Goal: Submit feedback/report problem

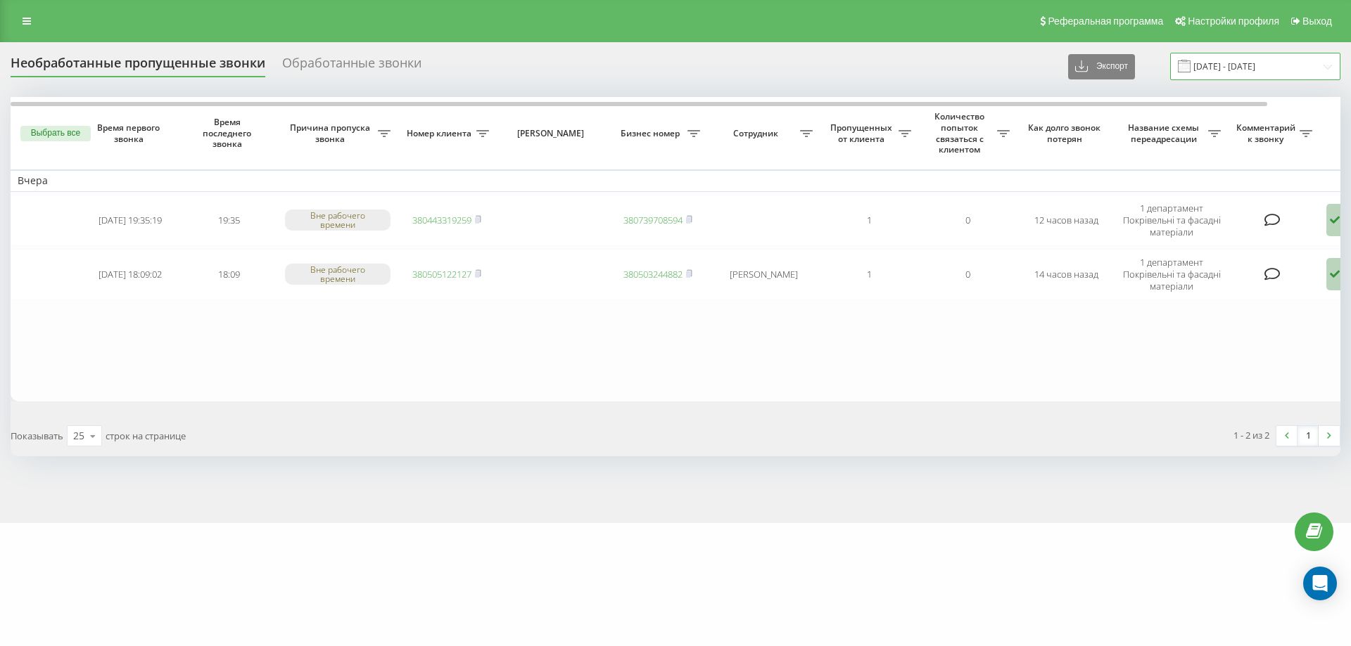
click at [1220, 67] on input "[DATE] - [DATE]" at bounding box center [1255, 66] width 170 height 27
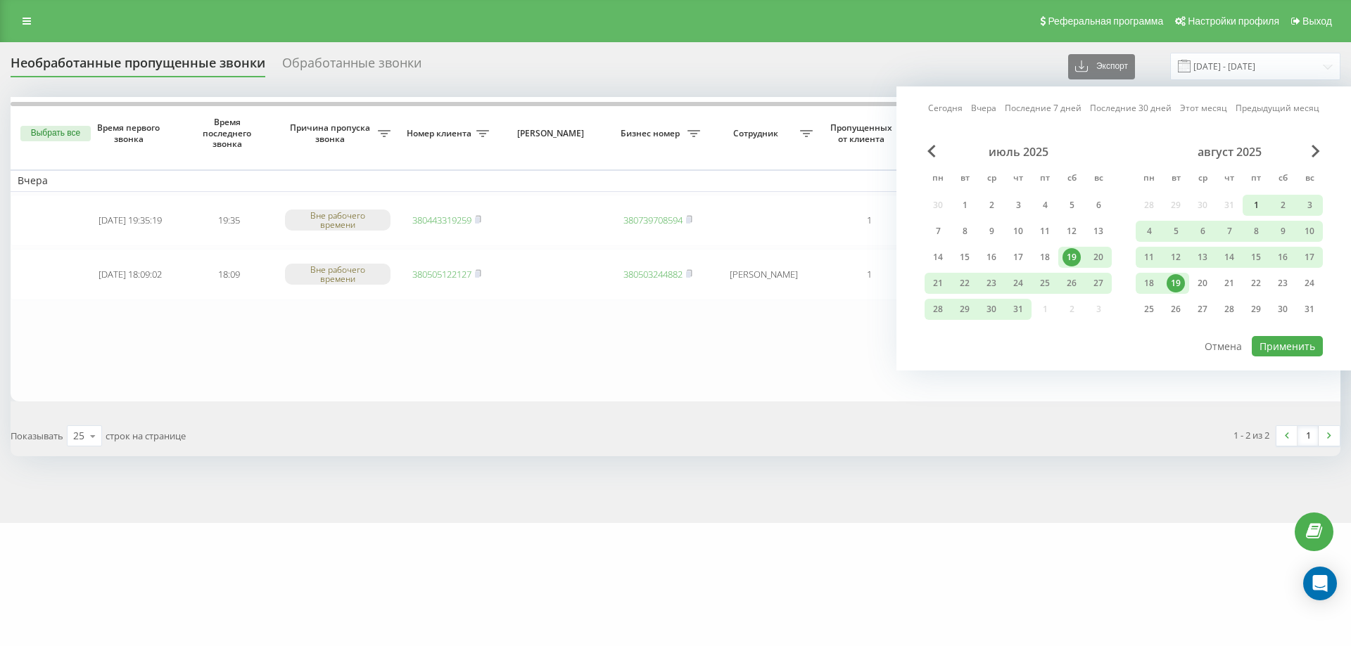
click at [1258, 208] on div "1" at bounding box center [1256, 205] width 18 height 18
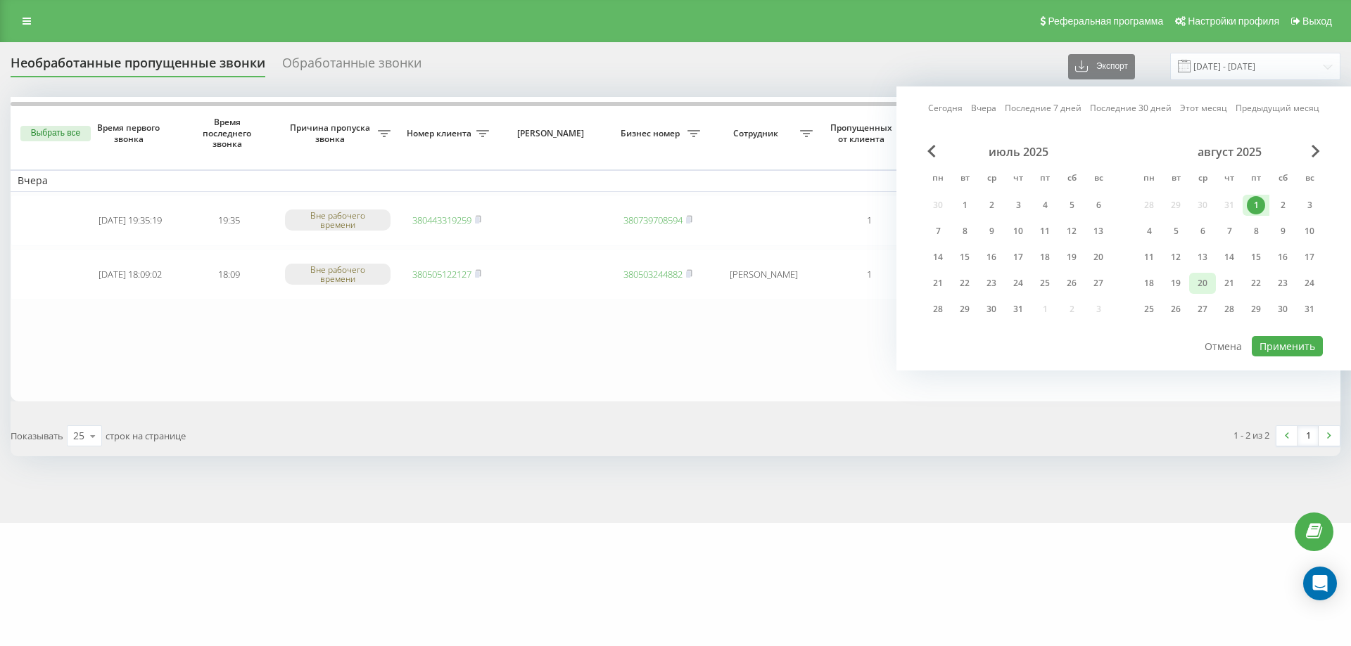
click at [1206, 284] on div "20" at bounding box center [1202, 283] width 18 height 18
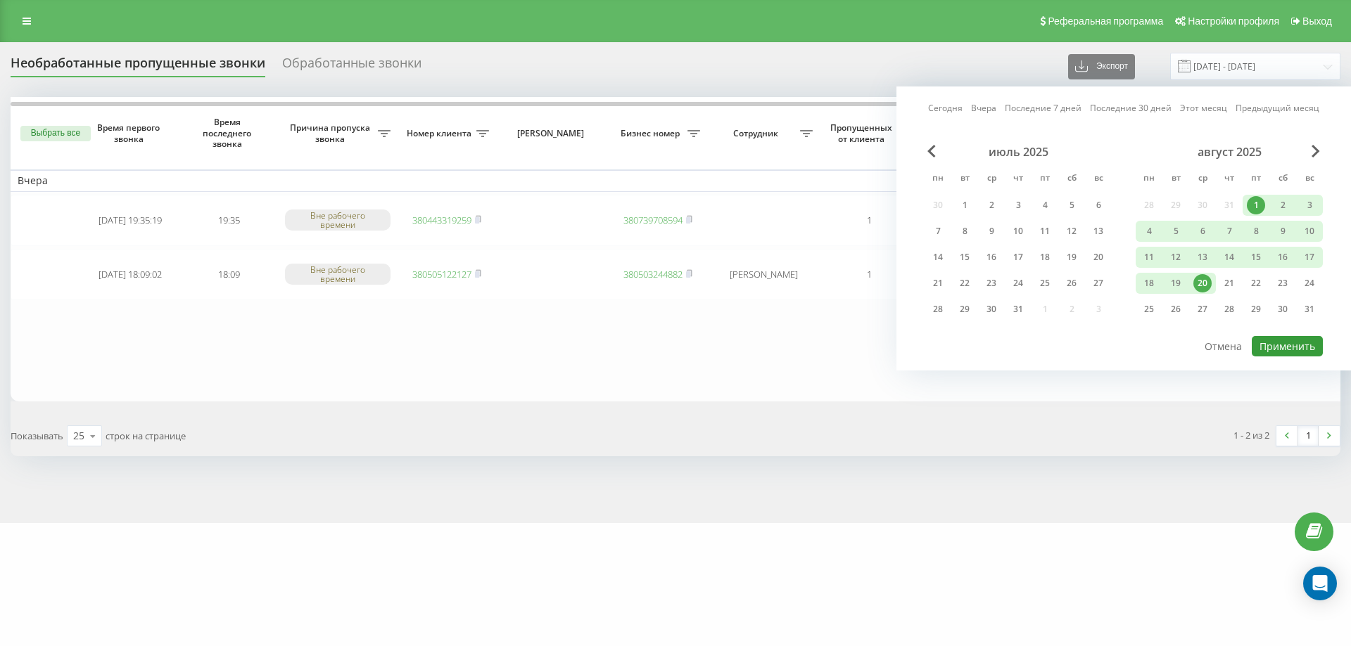
click at [1273, 338] on button "Применить" at bounding box center [1286, 346] width 71 height 20
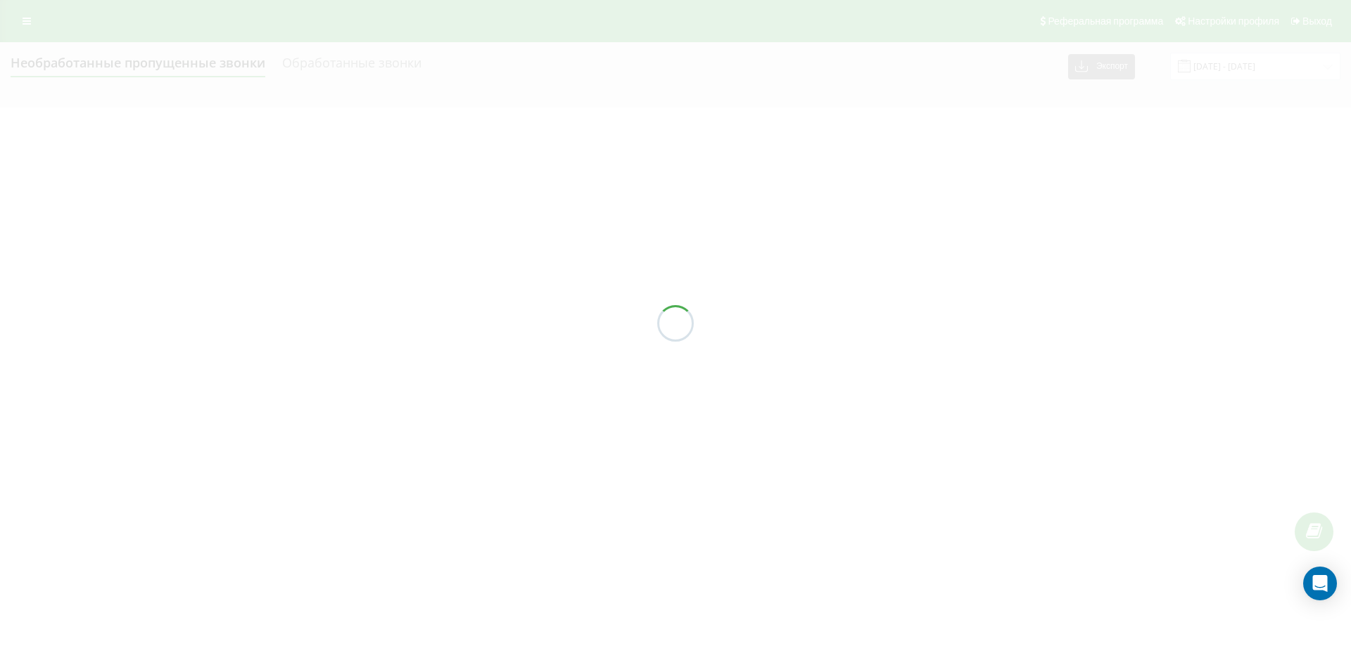
type input "[DATE] - [DATE]"
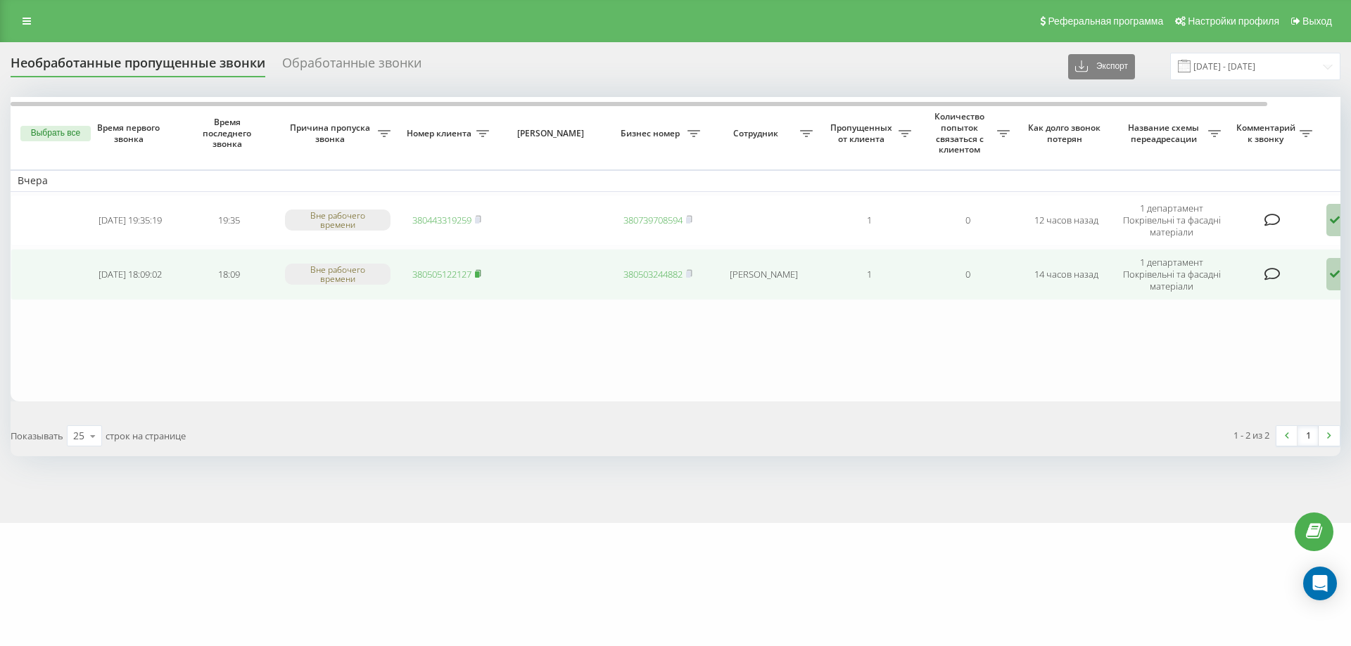
click at [480, 272] on icon at bounding box center [478, 273] width 5 height 6
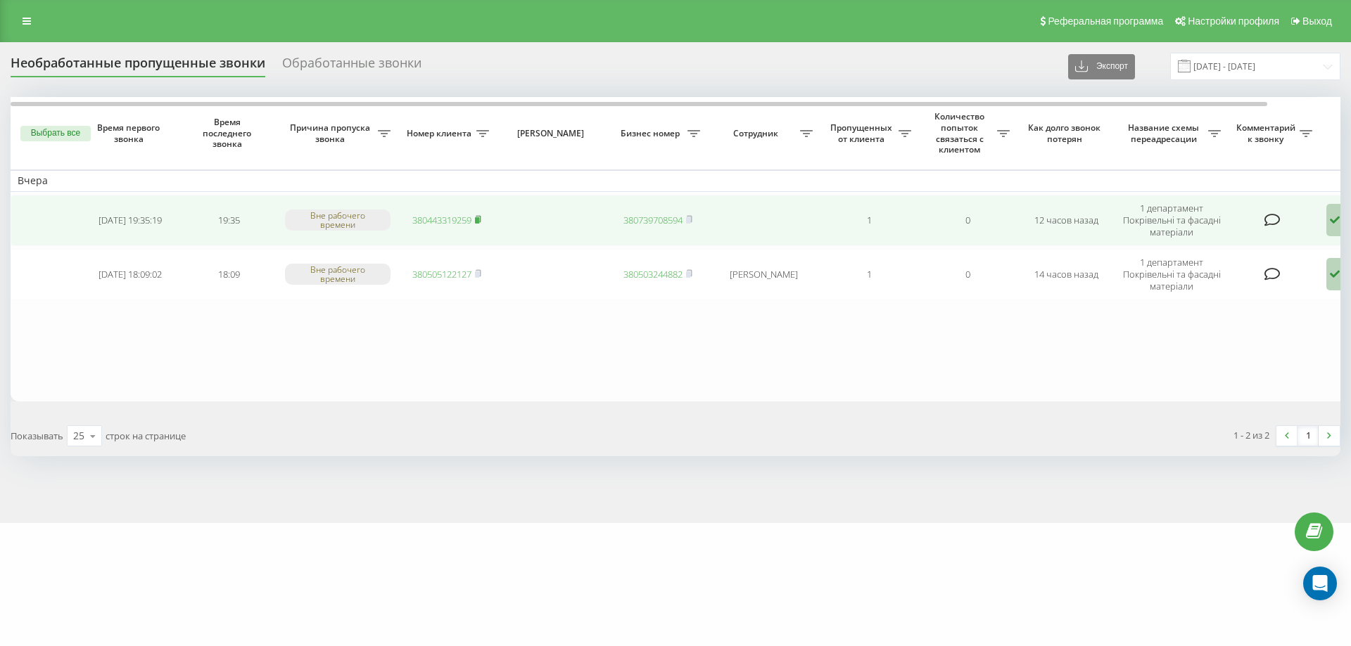
click at [479, 220] on rect at bounding box center [477, 220] width 4 height 6
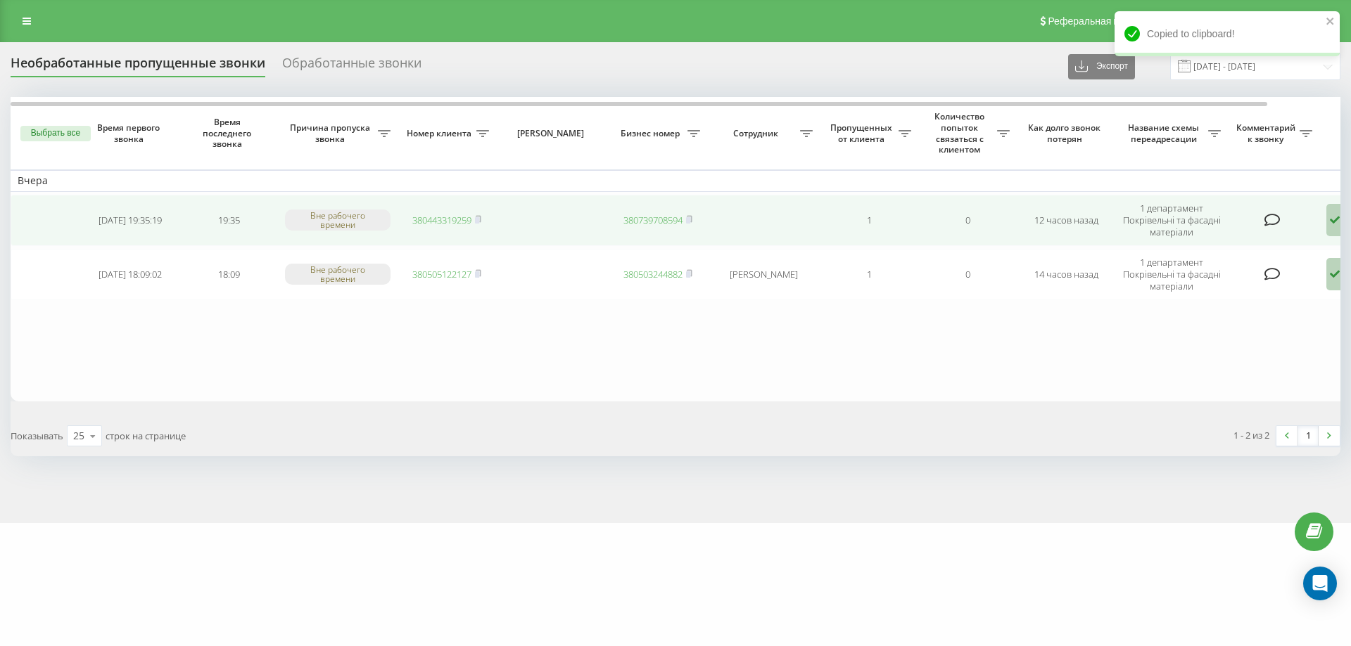
click at [1330, 224] on icon at bounding box center [1334, 220] width 17 height 32
click at [1264, 324] on div "Другой вариант" at bounding box center [1271, 325] width 269 height 25
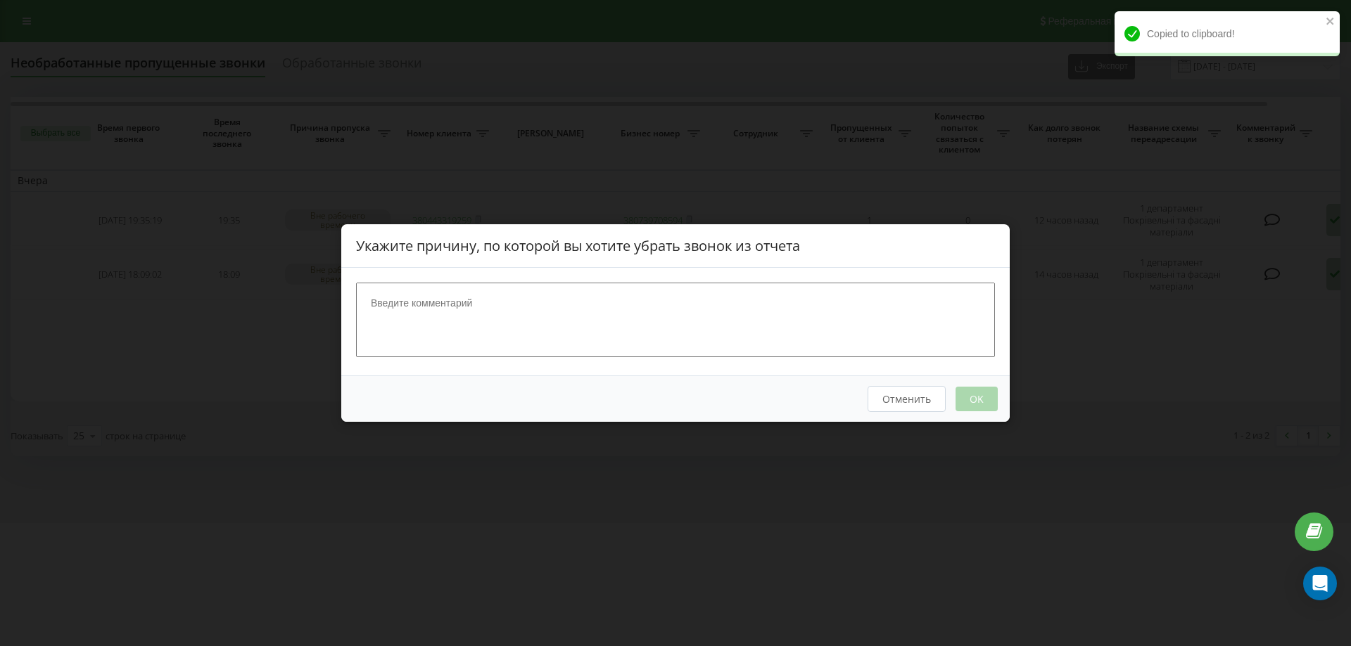
click at [606, 319] on textarea at bounding box center [675, 320] width 639 height 75
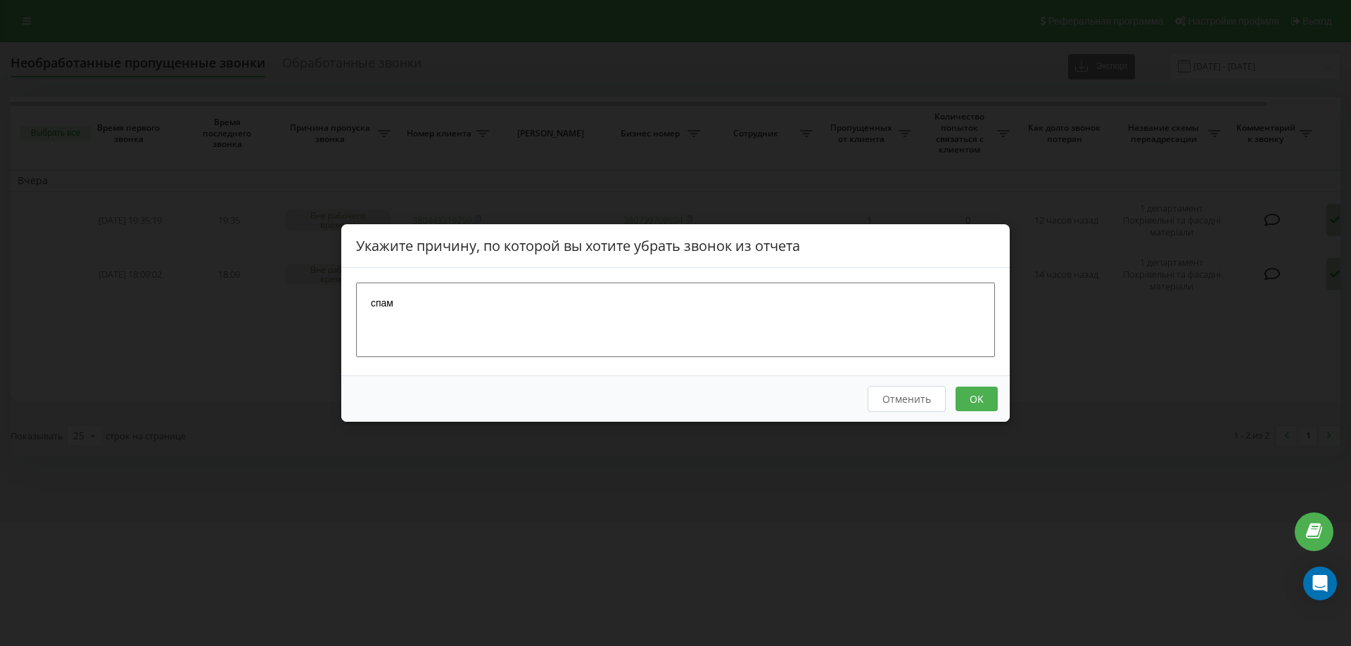
type textarea "спам"
click at [990, 398] on button "OK" at bounding box center [976, 399] width 42 height 25
